Goal: Answer question/provide support: Share knowledge or assist other users

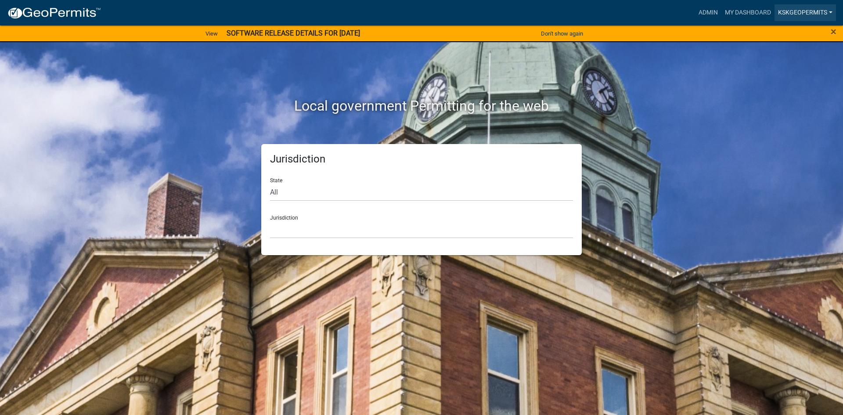
click at [803, 11] on link "KSKgeopermits" at bounding box center [806, 12] width 62 height 17
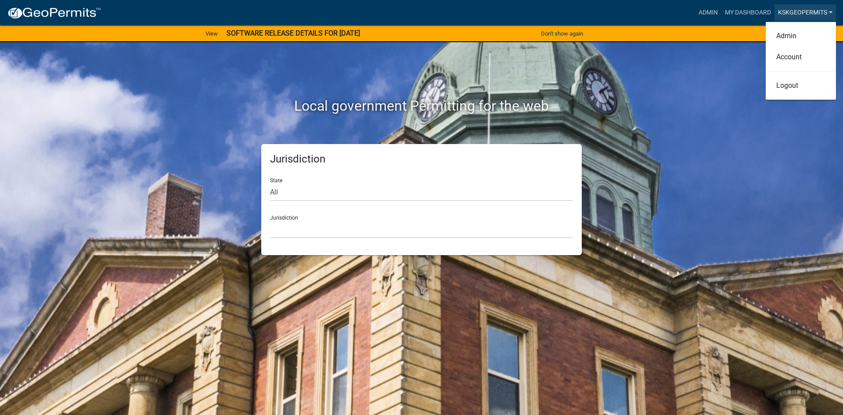
click at [798, 14] on link "KSKgeopermits" at bounding box center [806, 12] width 62 height 17
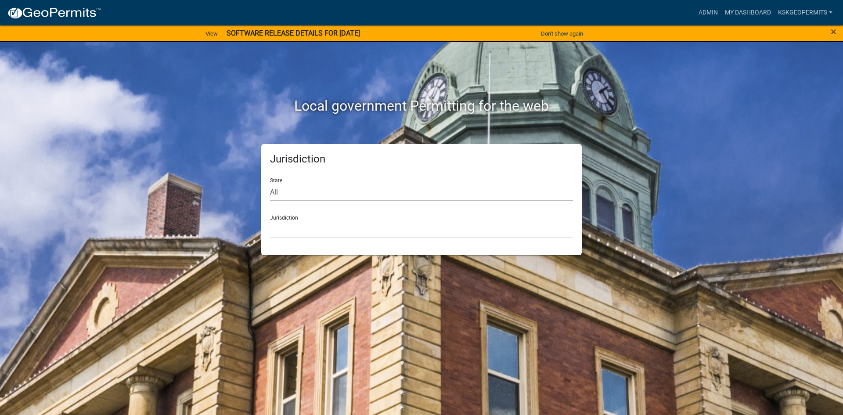
click at [282, 191] on select "All [US_STATE] [US_STATE] [US_STATE] [US_STATE] [US_STATE] [US_STATE] [US_STATE…" at bounding box center [421, 192] width 303 height 18
select select "[US_STATE]"
click at [270, 183] on select "All [US_STATE] [US_STATE] [US_STATE] [US_STATE] [US_STATE] [US_STATE] [US_STATE…" at bounding box center [421, 192] width 303 height 18
click at [287, 232] on select "City of [GEOGRAPHIC_DATA], [US_STATE] City of [GEOGRAPHIC_DATA], [US_STATE] Cit…" at bounding box center [421, 230] width 303 height 18
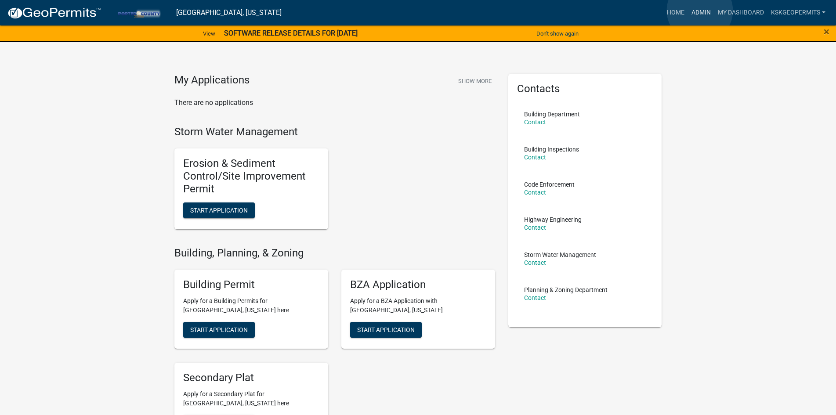
click at [700, 11] on link "Admin" at bounding box center [701, 12] width 26 height 17
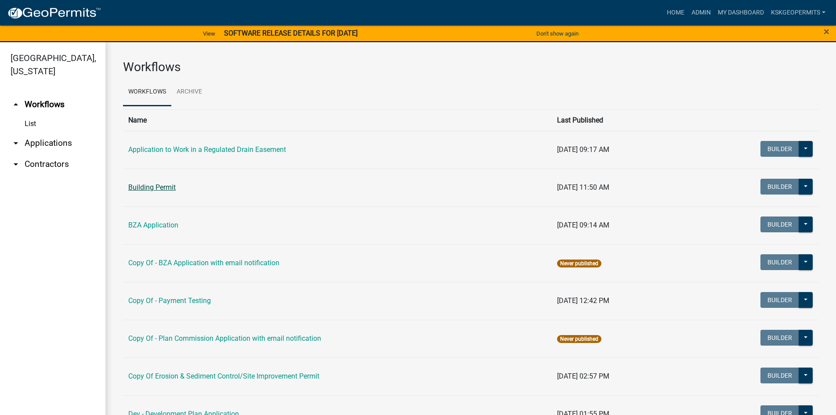
click at [161, 186] on link "Building Permit" at bounding box center [151, 187] width 47 height 8
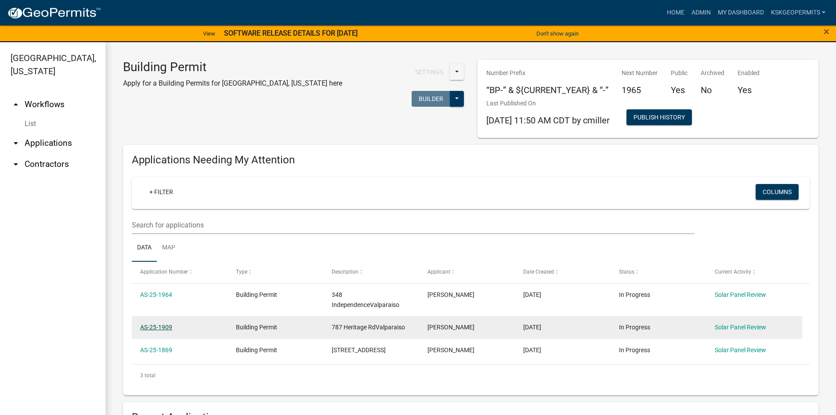
click at [163, 325] on link "AS-25-1909" at bounding box center [156, 327] width 32 height 7
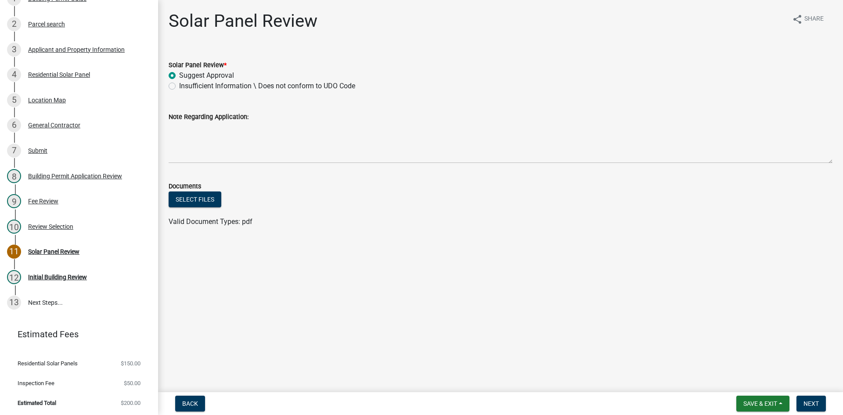
scroll to position [86, 0]
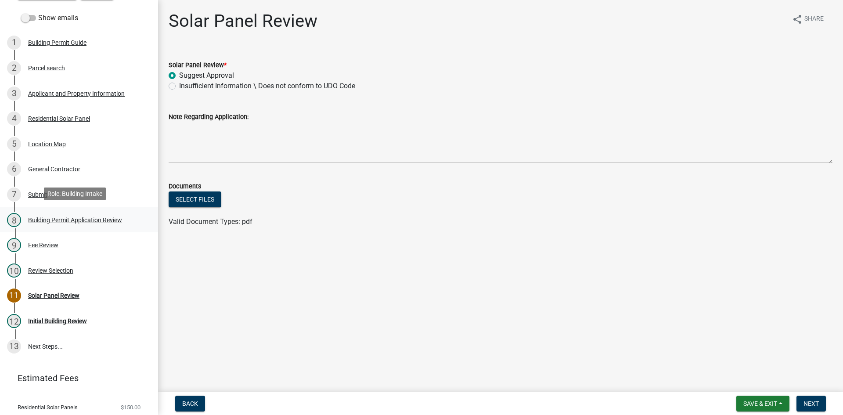
click at [86, 217] on div "Building Permit Application Review" at bounding box center [75, 220] width 94 height 6
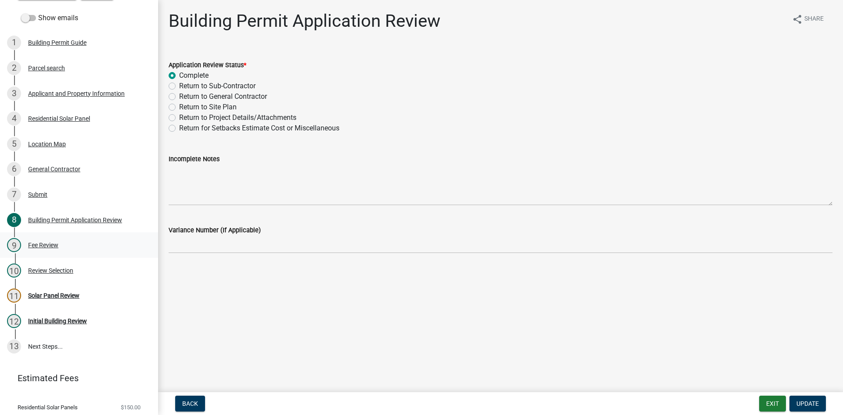
click at [45, 242] on div "Fee Review" at bounding box center [43, 245] width 30 height 6
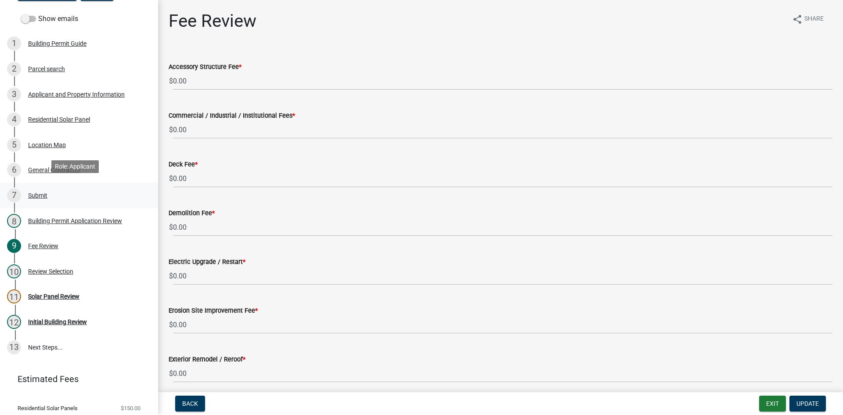
scroll to position [88, 0]
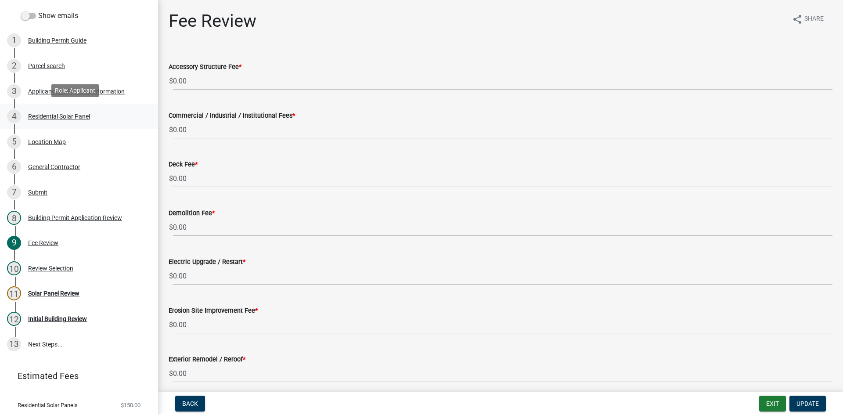
click at [60, 114] on div "Residential Solar Panel" at bounding box center [59, 116] width 62 height 6
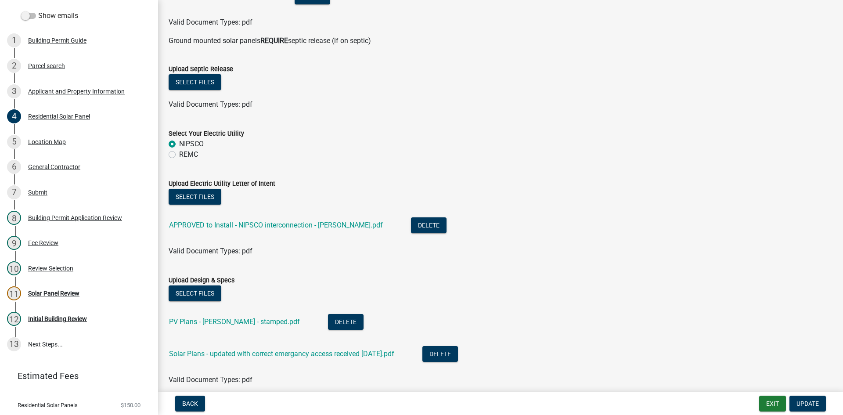
scroll to position [478, 0]
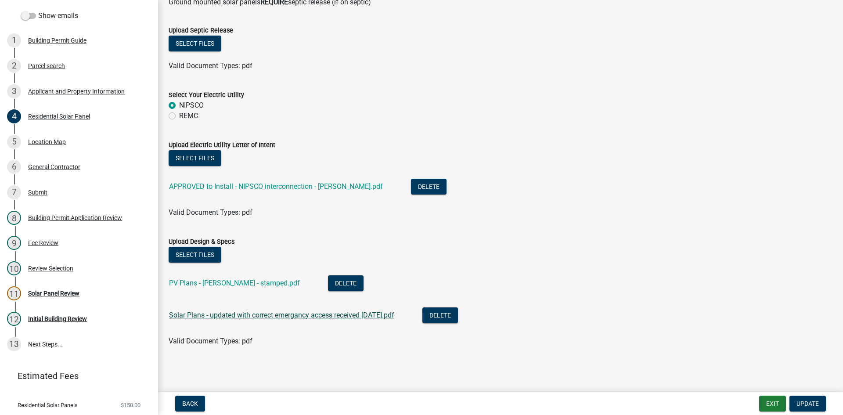
click at [239, 317] on link "Solar Plans - updated with correct emergancy access received [DATE].pdf" at bounding box center [281, 315] width 225 height 8
drag, startPoint x: 199, startPoint y: 145, endPoint x: 184, endPoint y: 177, distance: 36.2
drag, startPoint x: 184, startPoint y: 177, endPoint x: 324, endPoint y: 113, distance: 154.3
click at [324, 113] on div "REMC" at bounding box center [501, 116] width 664 height 11
click at [42, 191] on div "Submit" at bounding box center [37, 192] width 19 height 6
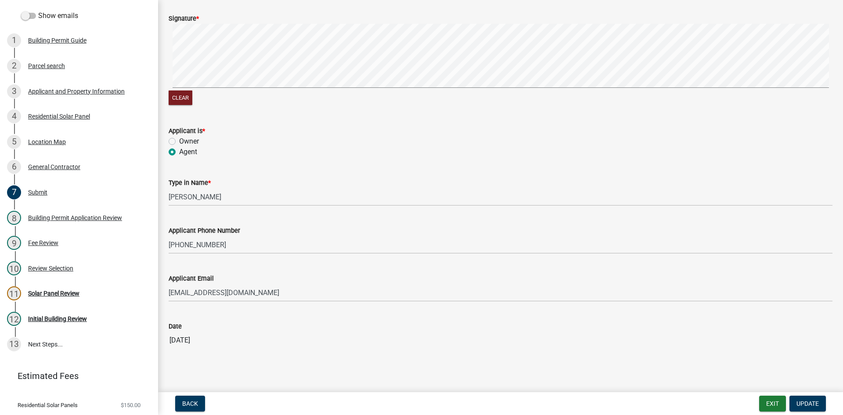
scroll to position [105, 0]
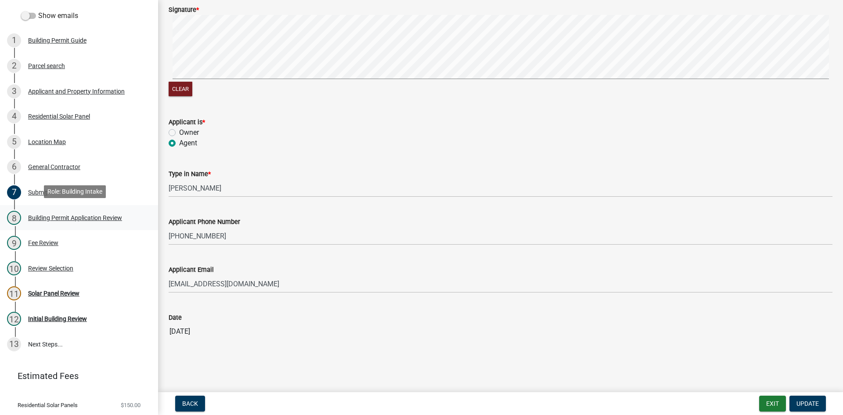
click at [54, 215] on div "Building Permit Application Review" at bounding box center [75, 218] width 94 height 6
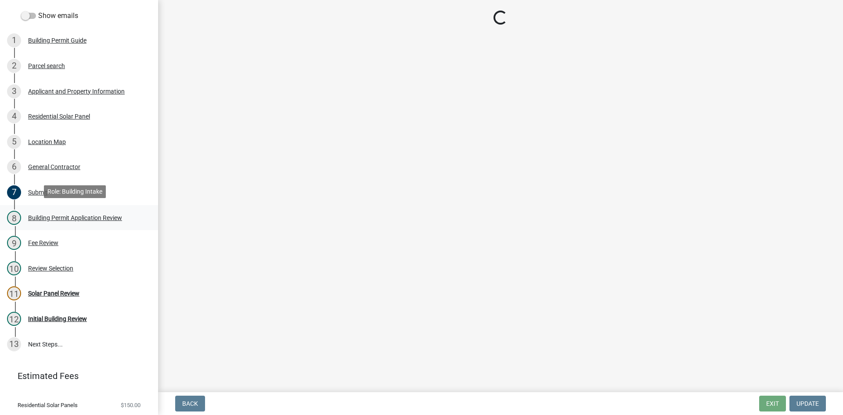
scroll to position [0, 0]
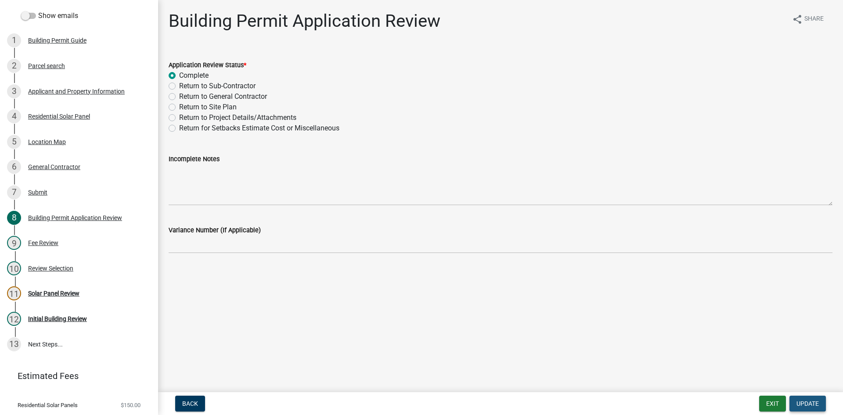
click at [809, 402] on span "Update" at bounding box center [808, 403] width 22 height 7
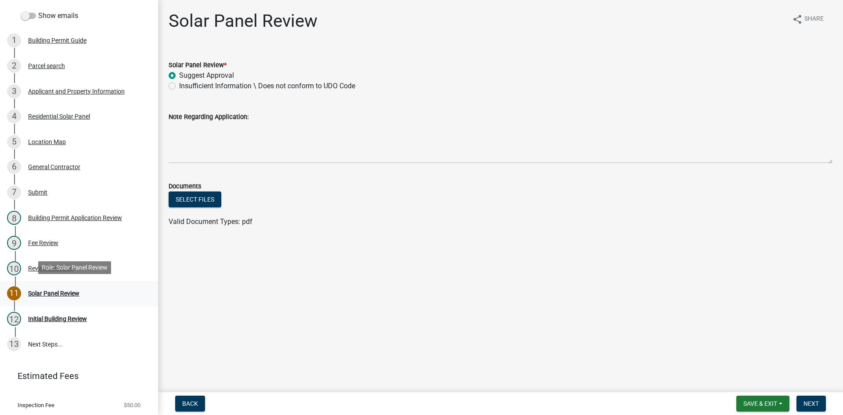
click at [53, 290] on div "Solar Panel Review" at bounding box center [53, 293] width 51 height 6
click at [53, 292] on div "Solar Panel Review" at bounding box center [53, 293] width 51 height 6
click at [760, 402] on span "Save & Exit" at bounding box center [761, 403] width 34 height 7
click at [752, 383] on button "Save & Exit" at bounding box center [755, 380] width 70 height 21
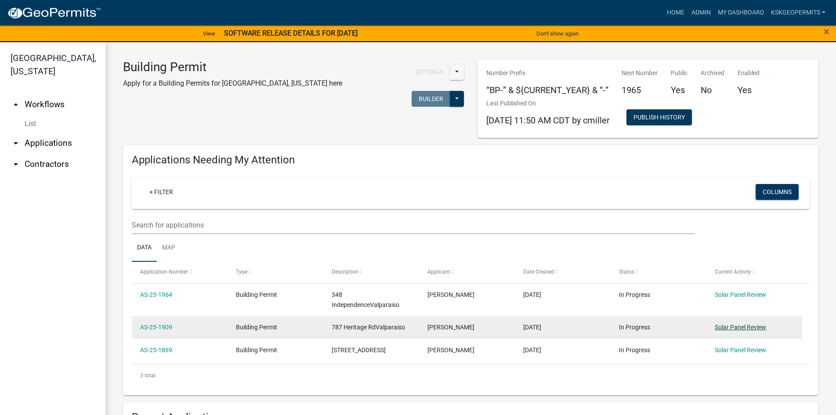
click at [745, 327] on link "Solar Panel Review" at bounding box center [740, 327] width 51 height 7
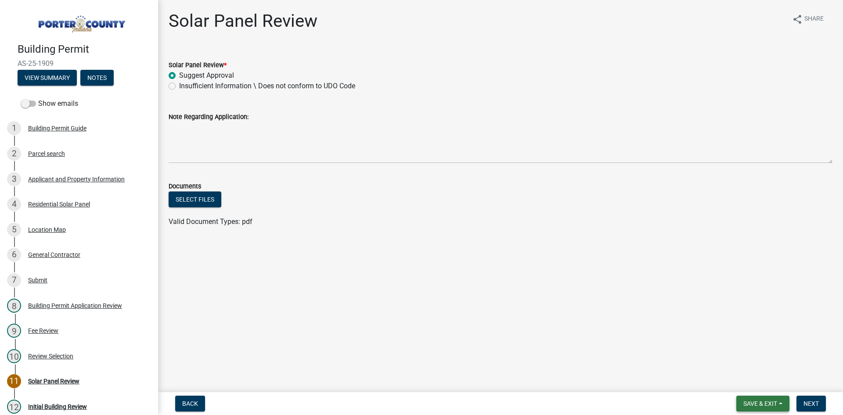
click at [760, 404] on span "Save & Exit" at bounding box center [761, 403] width 34 height 7
click at [756, 383] on button "Save & Exit" at bounding box center [755, 380] width 70 height 21
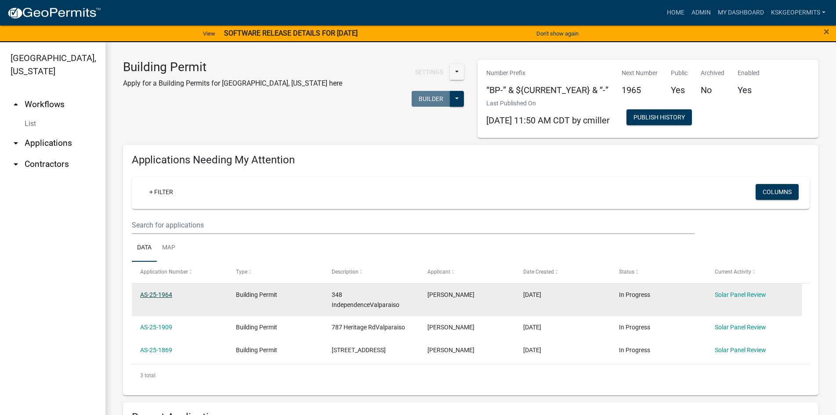
click at [157, 293] on link "AS-25-1964" at bounding box center [156, 294] width 32 height 7
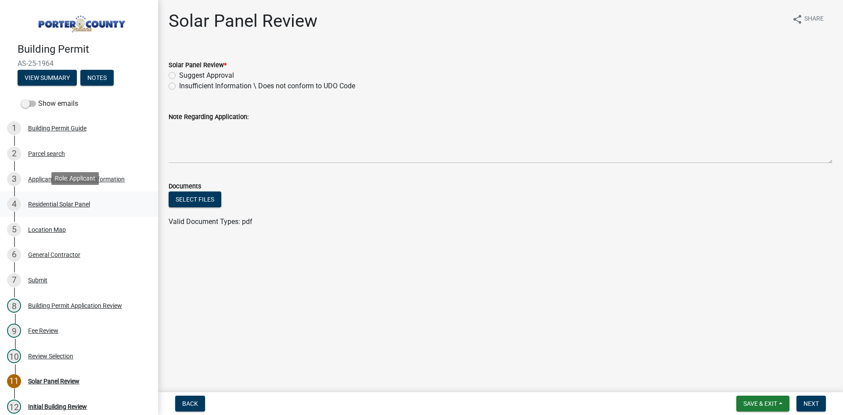
click at [74, 203] on div "Residential Solar Panel" at bounding box center [59, 204] width 62 height 6
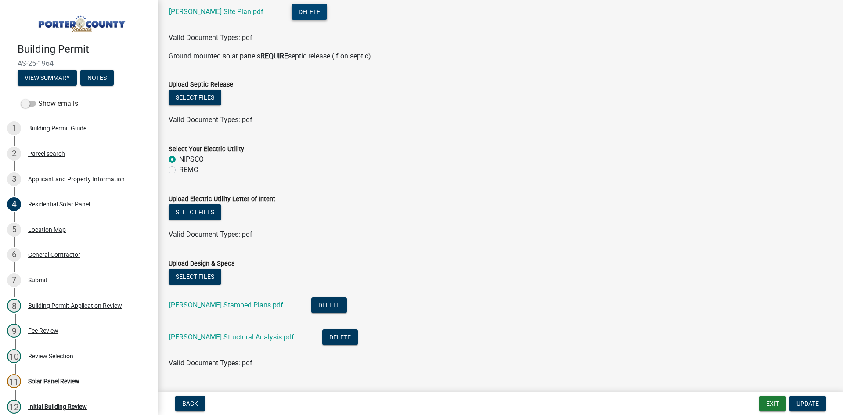
scroll to position [439, 0]
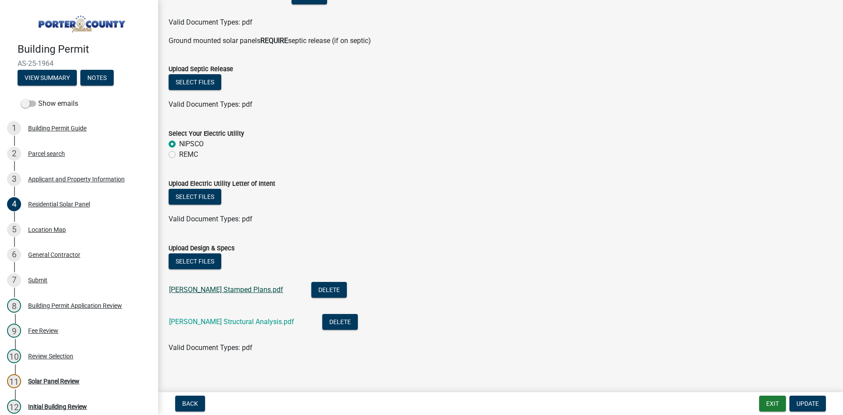
click at [210, 288] on link "[PERSON_NAME] Stamped Plans.pdf" at bounding box center [226, 290] width 114 height 8
click at [42, 77] on button "View Summary" at bounding box center [47, 78] width 59 height 16
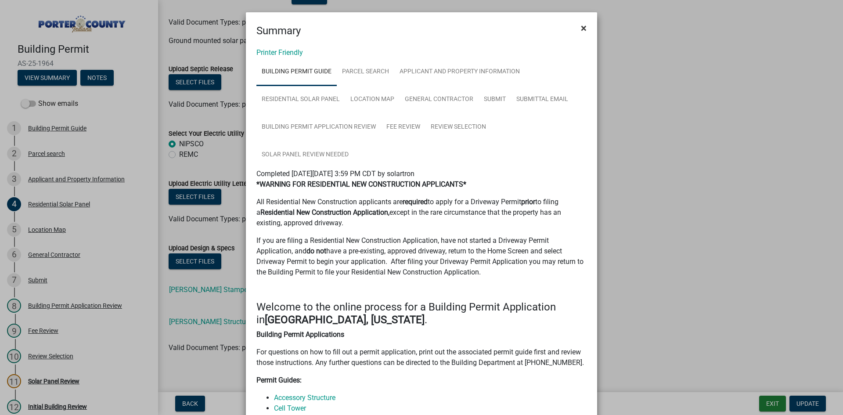
click at [582, 27] on span "×" at bounding box center [584, 28] width 6 height 12
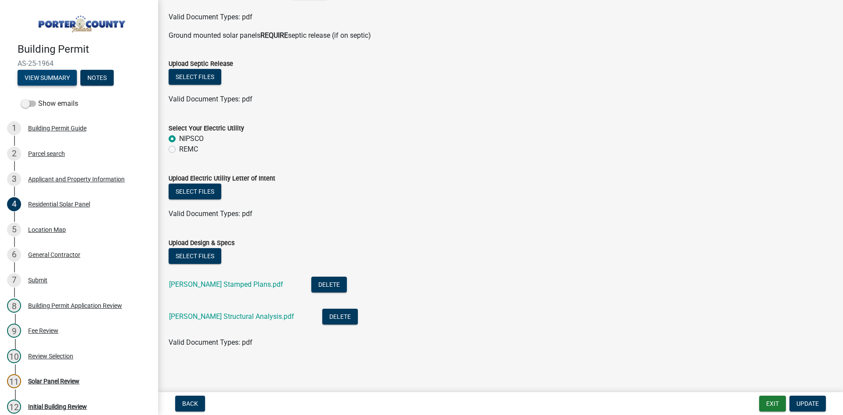
scroll to position [446, 0]
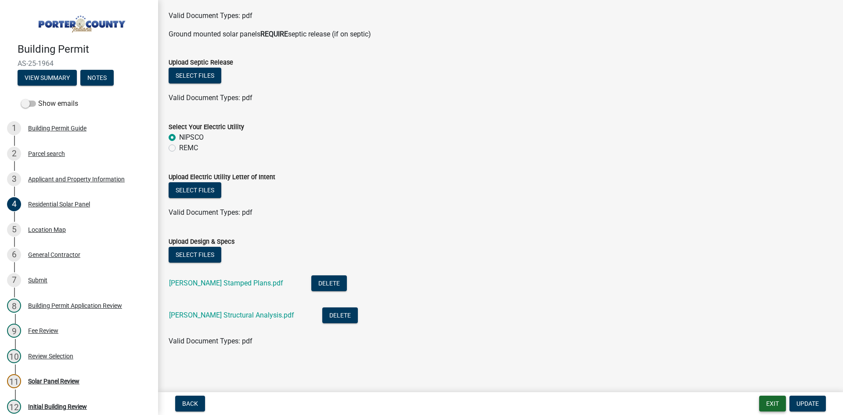
drag, startPoint x: 776, startPoint y: 402, endPoint x: 550, endPoint y: 373, distance: 228.6
click at [544, 378] on wm-app "Building Permit AS-25-1964 View Summary Notes Show emails 1 Building Permit Gui…" at bounding box center [421, 207] width 843 height 415
click at [773, 401] on button "Exit" at bounding box center [773, 404] width 27 height 16
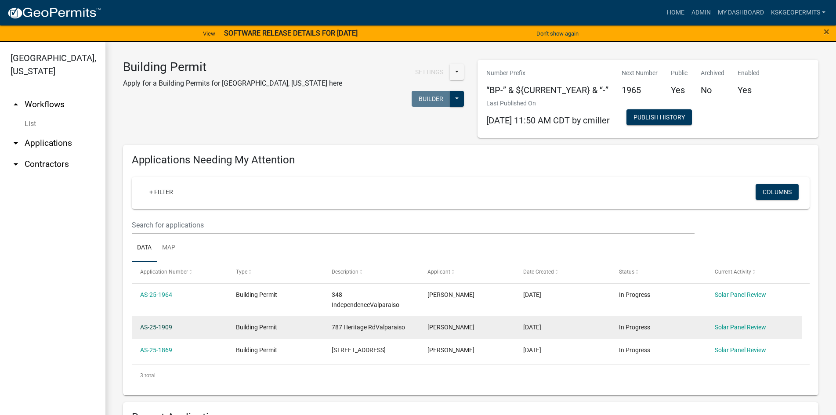
click at [159, 329] on link "AS-25-1909" at bounding box center [156, 327] width 32 height 7
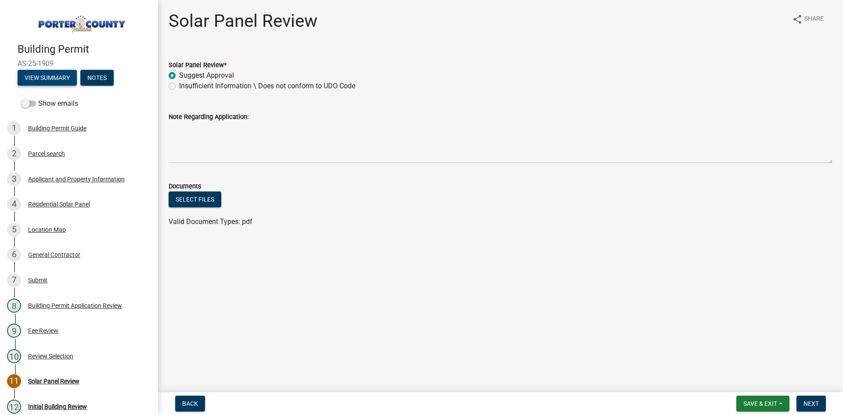
click at [43, 74] on button "View Summary" at bounding box center [47, 78] width 59 height 16
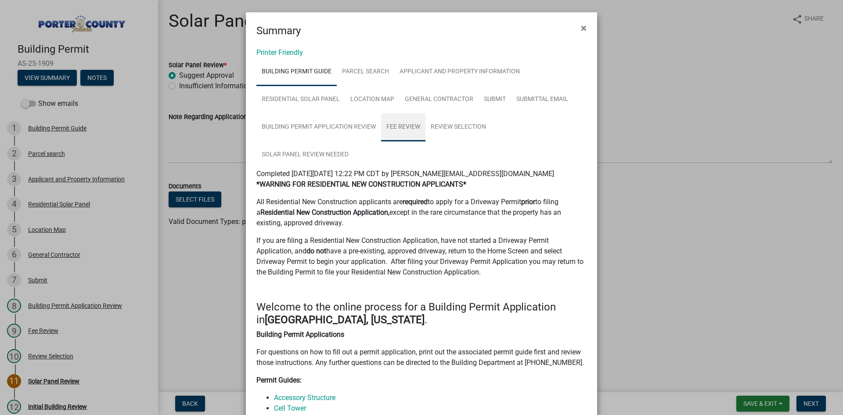
click at [395, 126] on link "Fee Review" at bounding box center [403, 127] width 44 height 28
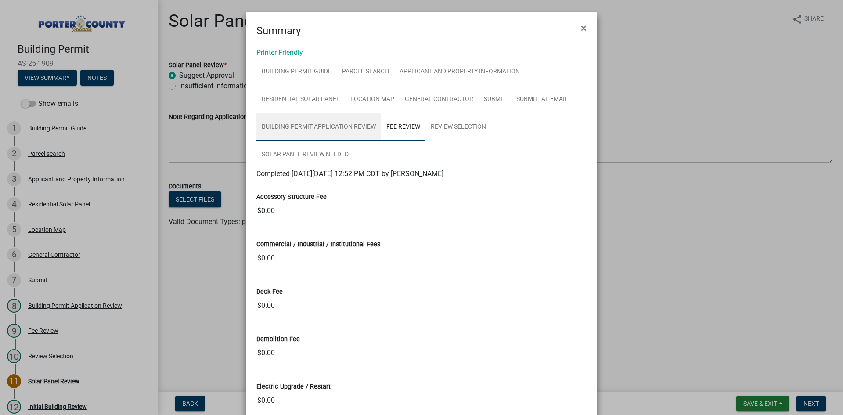
click at [307, 126] on link "Building Permit Application Review" at bounding box center [319, 127] width 125 height 28
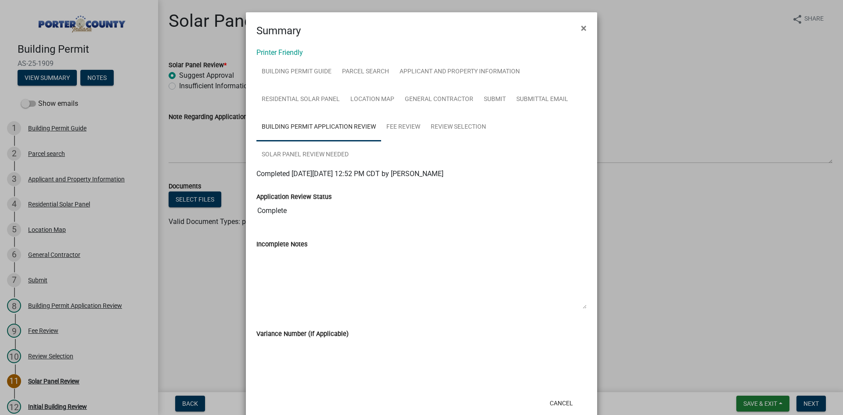
scroll to position [22, 0]
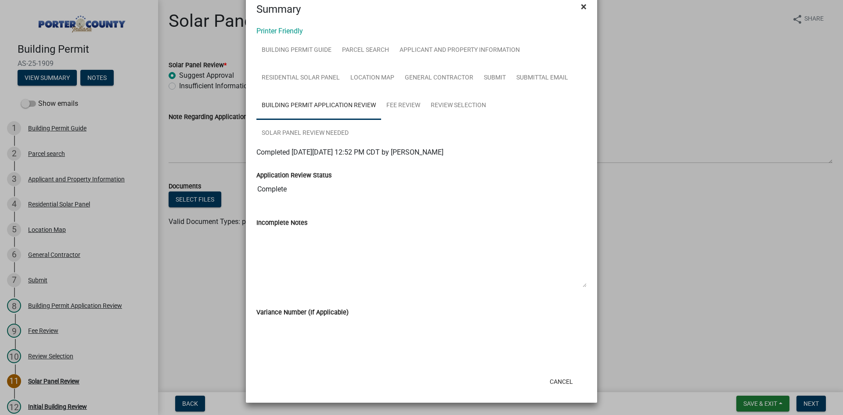
click at [581, 8] on span "×" at bounding box center [584, 6] width 6 height 12
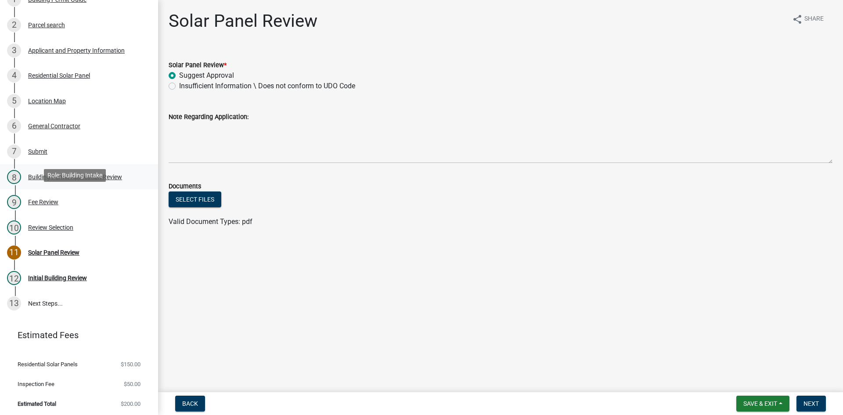
scroll to position [130, 0]
click at [53, 251] on div "Solar Panel Review" at bounding box center [53, 252] width 51 height 6
click at [61, 250] on div "Solar Panel Review" at bounding box center [53, 252] width 51 height 6
click at [61, 72] on div "Residential Solar Panel" at bounding box center [59, 75] width 62 height 6
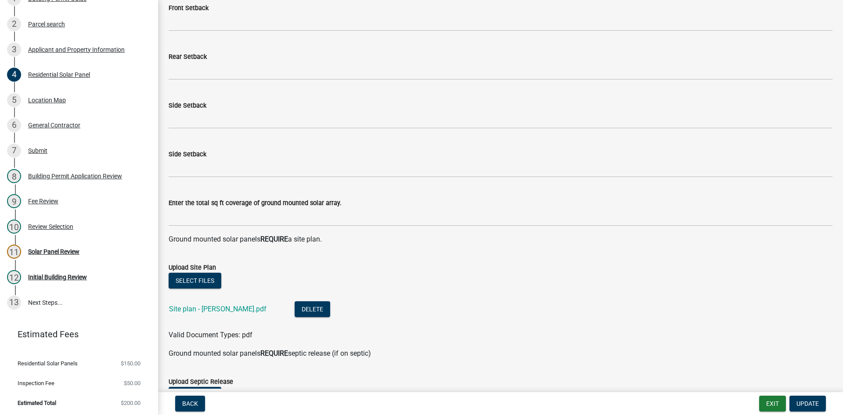
scroll to position [0, 0]
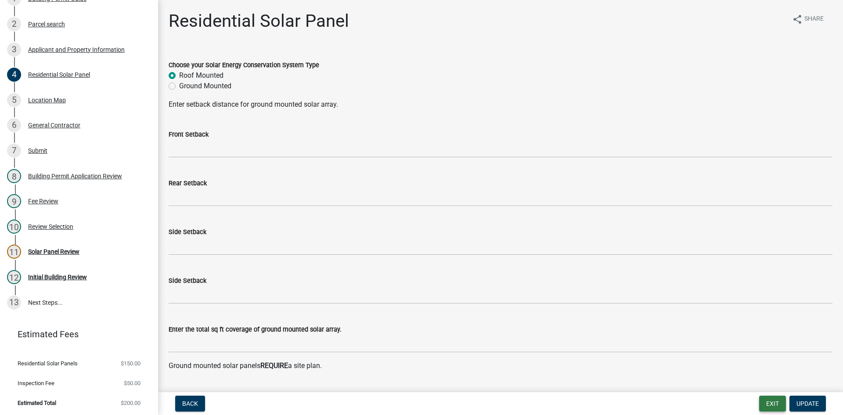
click at [774, 405] on button "Exit" at bounding box center [773, 404] width 27 height 16
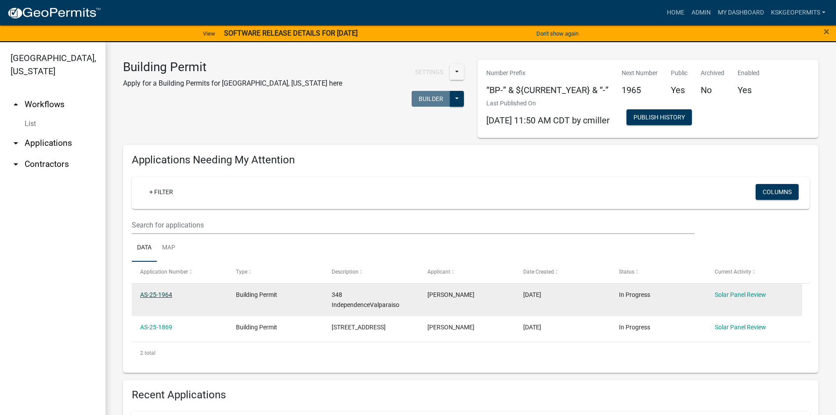
click at [156, 295] on link "AS-25-1964" at bounding box center [156, 294] width 32 height 7
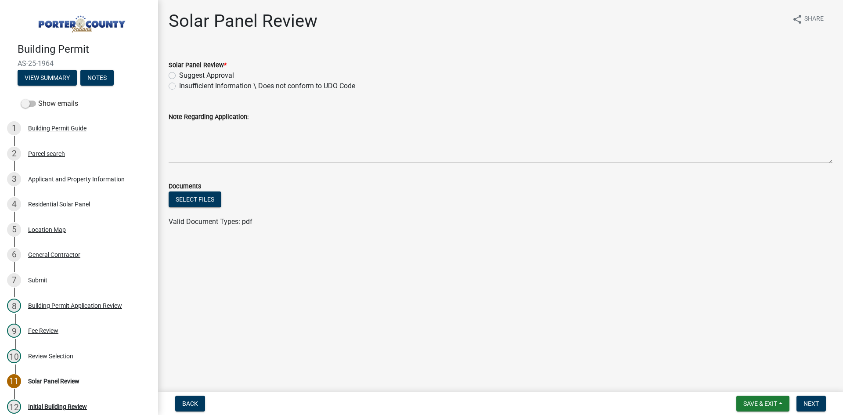
click at [179, 87] on label "Insufficient Information \ Does not conform to UDO Code" at bounding box center [267, 86] width 176 height 11
click at [179, 87] on input "Insufficient Information \ Does not conform to UDO Code" at bounding box center [182, 84] width 6 height 6
radio input "true"
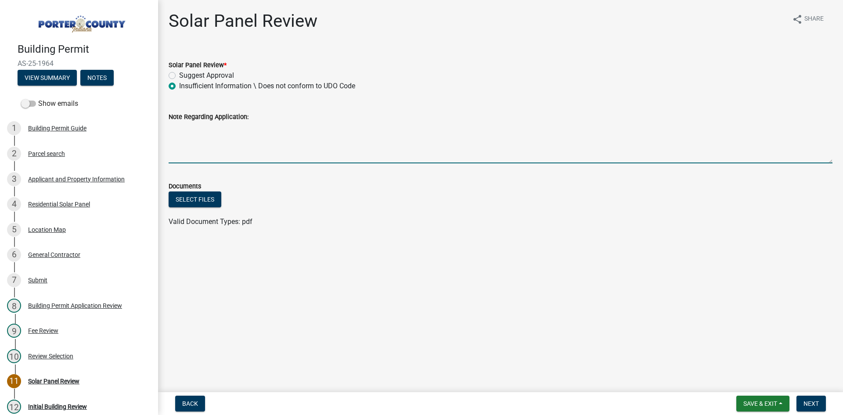
click at [184, 156] on textarea "Note Regarding Application:" at bounding box center [501, 142] width 664 height 41
click at [673, 129] on textarea "The site plan provided indicates the emergency access is less than the required…" at bounding box center [501, 142] width 664 height 41
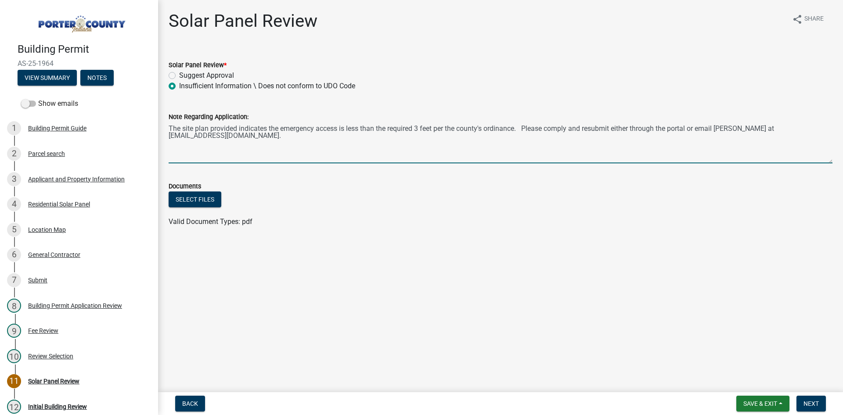
click at [319, 142] on textarea "The site plan provided indicates the emergency access is less than the required…" at bounding box center [501, 142] width 664 height 41
type textarea "The site plan provided indicates the emergency access is less than the required…"
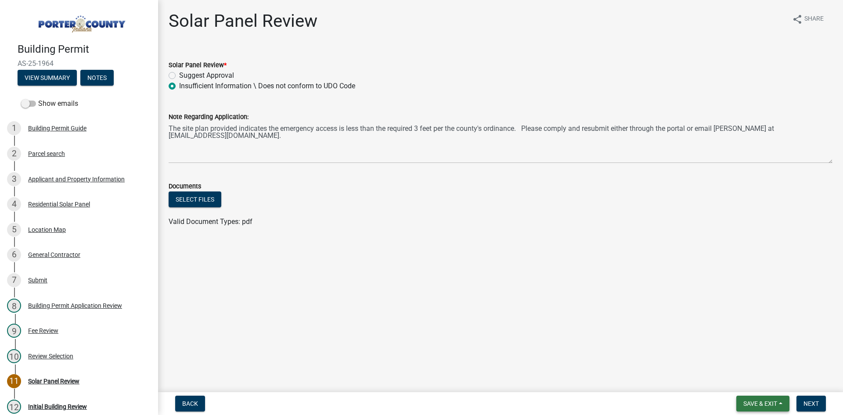
click at [770, 403] on span "Save & Exit" at bounding box center [761, 403] width 34 height 7
click at [739, 360] on button "Save" at bounding box center [755, 359] width 70 height 21
click at [809, 403] on span "Next" at bounding box center [811, 403] width 15 height 7
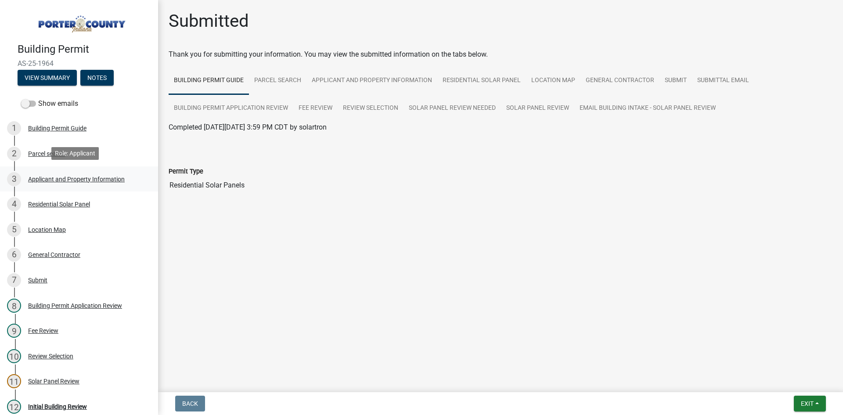
click at [65, 177] on div "Applicant and Property Information" at bounding box center [76, 179] width 97 height 6
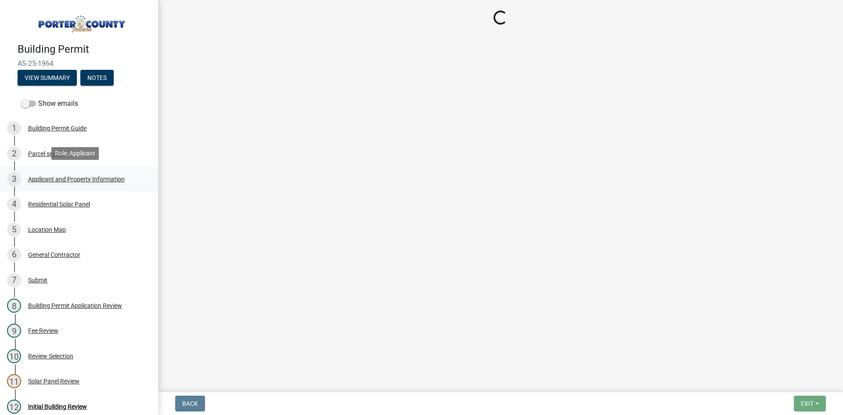
select select "eebc071e-620a-4db8-83e9-cb6b194c67e9"
select select "c796f995-08fe-487b-a20e-70ab553361d3"
select select "e2d1b1d7-ccc9-456b-9e96-e16306515997"
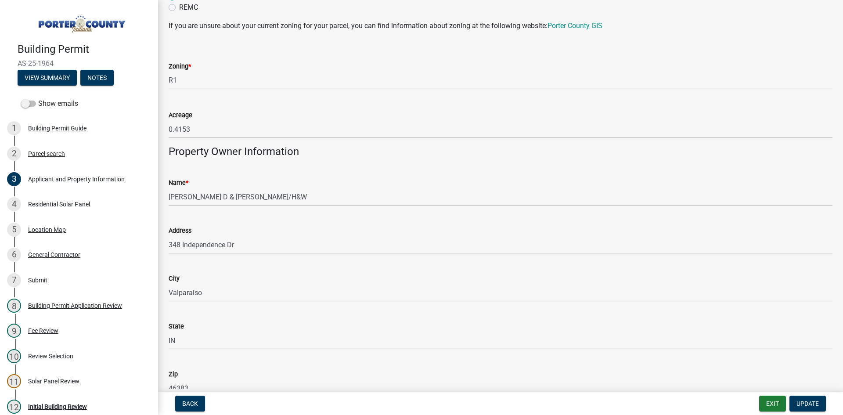
scroll to position [745, 0]
